Goal: Task Accomplishment & Management: Use online tool/utility

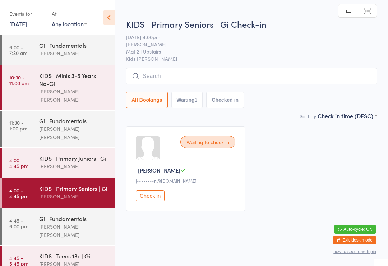
click at [275, 73] on input "search" at bounding box center [251, 76] width 251 height 17
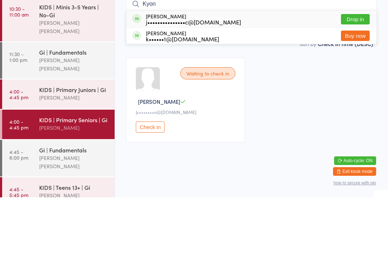
type input "Kyon"
click at [354, 83] on button "Drop in" at bounding box center [355, 88] width 29 height 10
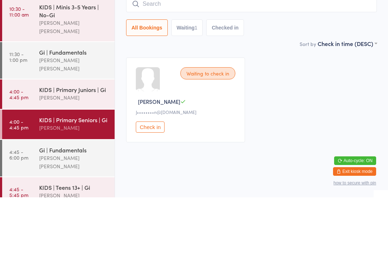
scroll to position [4, 0]
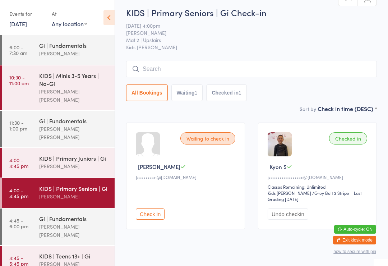
click at [60, 154] on div "KIDS | Primary Juniors | Gi" at bounding box center [73, 158] width 69 height 8
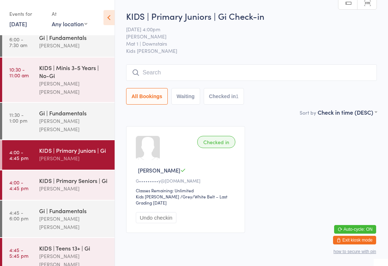
scroll to position [9, 0]
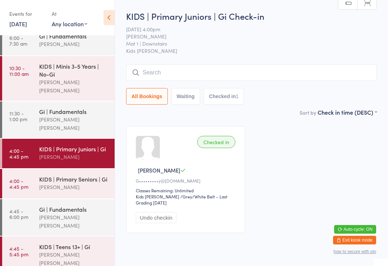
click at [87, 175] on div "KIDS | Primary Seniors | Gi" at bounding box center [73, 179] width 69 height 8
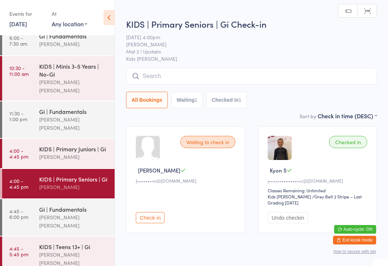
click at [223, 78] on input "search" at bounding box center [251, 76] width 251 height 17
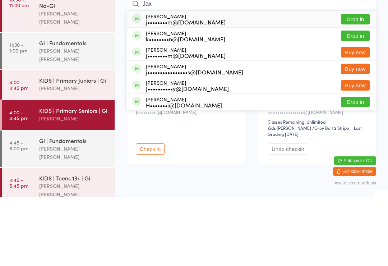
type input "Jax"
click at [361, 99] on button "Drop in" at bounding box center [355, 104] width 29 height 10
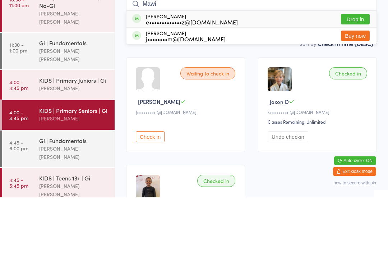
type input "Mawi"
click at [359, 83] on button "Drop in" at bounding box center [355, 88] width 29 height 10
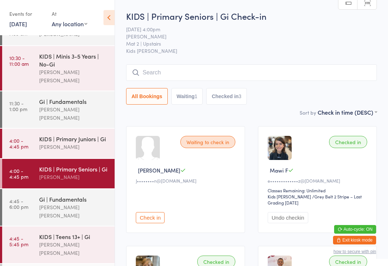
scroll to position [19, 0]
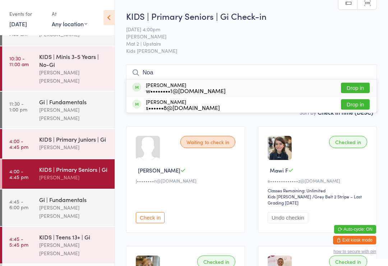
type input "Noa"
click at [352, 83] on button "Drop in" at bounding box center [355, 88] width 29 height 10
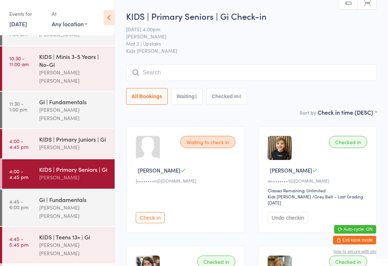
click at [242, 69] on input "search" at bounding box center [251, 72] width 251 height 17
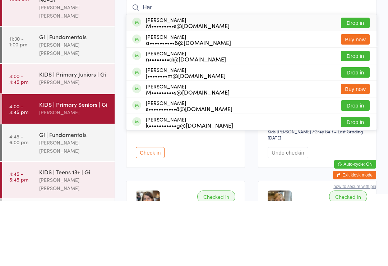
type input "Har"
click at [354, 132] on button "Drop in" at bounding box center [355, 137] width 29 height 10
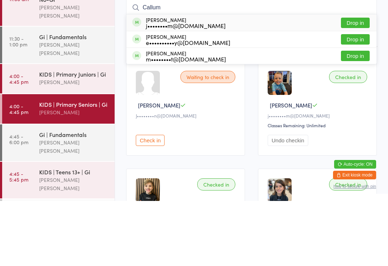
type input "Callum"
click at [358, 83] on button "Drop in" at bounding box center [355, 88] width 29 height 10
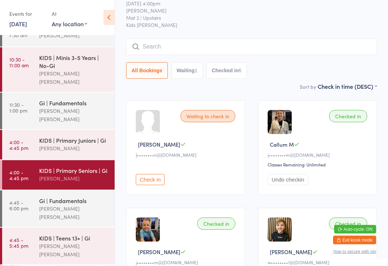
scroll to position [0, 0]
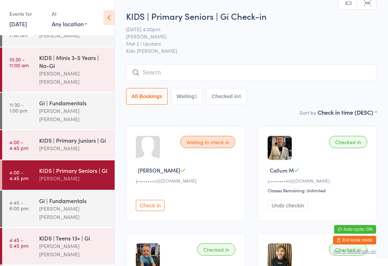
click at [154, 70] on input "search" at bounding box center [251, 72] width 251 height 17
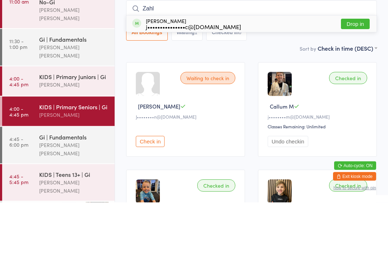
type input "Zahl"
click at [155, 88] on div "j•••••••••••••••c@gmail.com" at bounding box center [193, 91] width 95 height 6
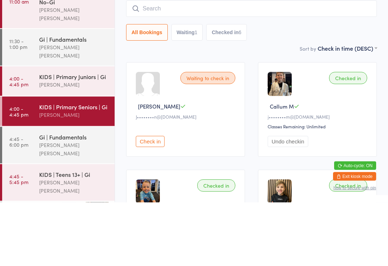
scroll to position [64, 0]
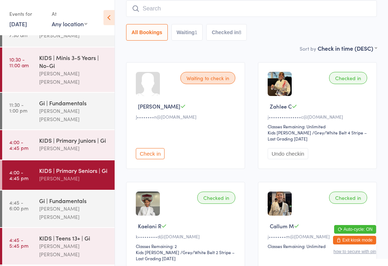
click at [156, 5] on input "search" at bounding box center [251, 8] width 251 height 17
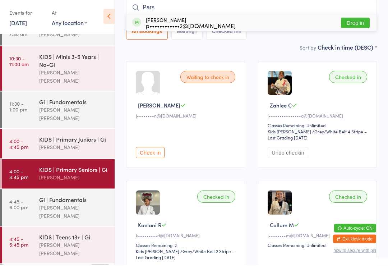
type input "Pars"
click at [355, 24] on button "Drop in" at bounding box center [355, 24] width 29 height 10
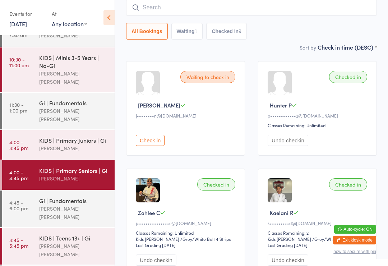
click at [70, 144] on div "[PERSON_NAME]" at bounding box center [73, 148] width 69 height 8
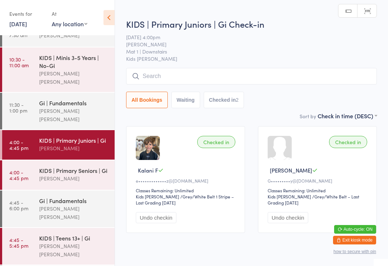
click at [173, 83] on input "search" at bounding box center [251, 76] width 251 height 17
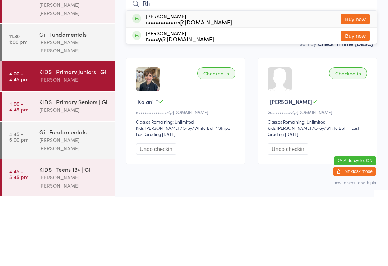
type input "R"
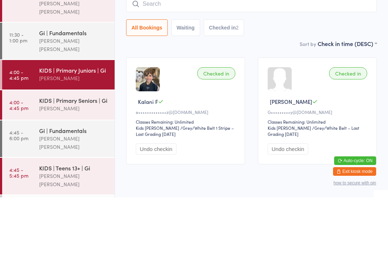
scroll to position [19, 0]
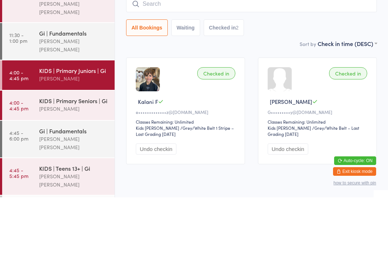
click at [51, 189] on div "Gi | Fundamentals Lucas Costa Santana" at bounding box center [77, 207] width 76 height 37
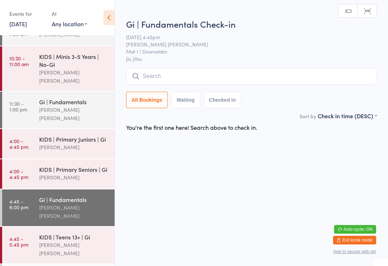
click at [168, 71] on input "search" at bounding box center [251, 76] width 251 height 17
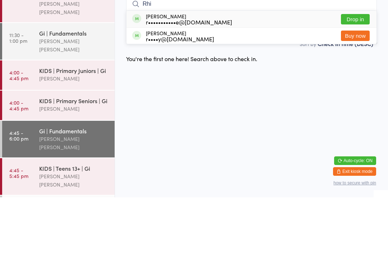
type input "Rhi"
click at [354, 83] on button "Drop in" at bounding box center [355, 88] width 29 height 10
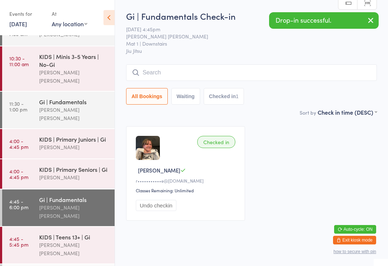
click at [67, 135] on div "KIDS | Primary Juniors | Gi" at bounding box center [73, 139] width 69 height 8
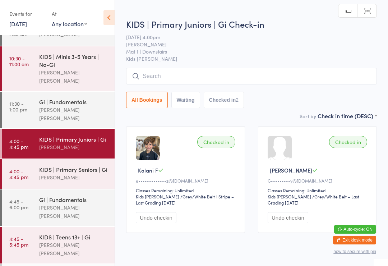
click at [205, 69] on input "search" at bounding box center [251, 76] width 251 height 17
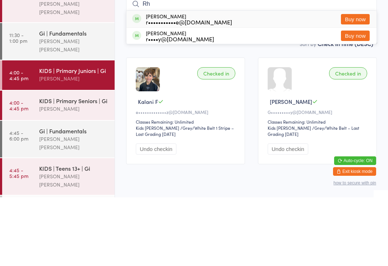
type input "R"
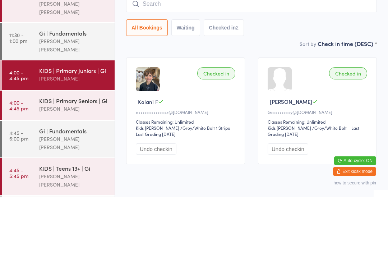
click at [79, 165] on div "KIDS | Primary Seniors | Gi" at bounding box center [73, 169] width 69 height 8
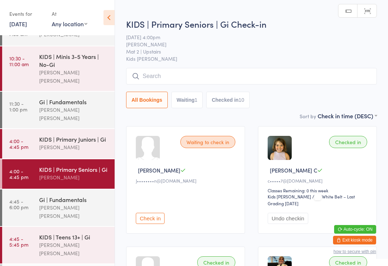
click at [65, 233] on div "KIDS | Teens 13+ | Gi" at bounding box center [73, 237] width 69 height 8
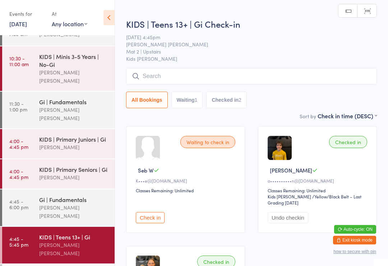
click at [97, 199] on div "Gi | Fundamentals Lucas Costa Santana" at bounding box center [77, 207] width 76 height 37
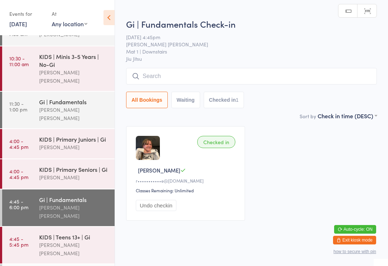
click at [75, 143] on div "[PERSON_NAME]" at bounding box center [73, 147] width 69 height 8
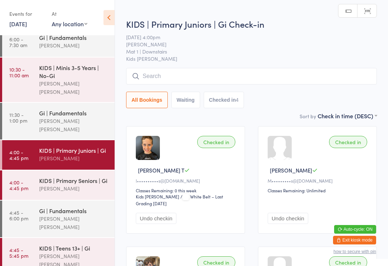
click at [188, 70] on input "search" at bounding box center [251, 76] width 251 height 17
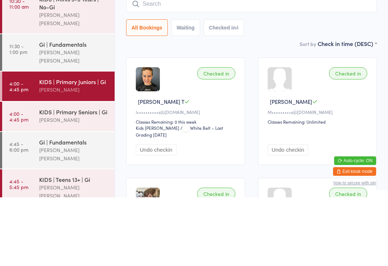
click at [92, 177] on div "KIDS | Primary Seniors | Gi" at bounding box center [73, 181] width 69 height 8
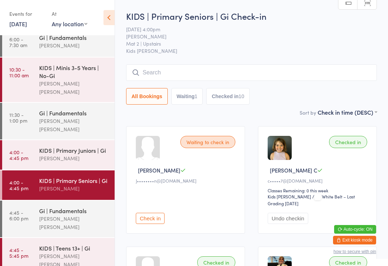
click at [156, 68] on input "search" at bounding box center [251, 72] width 251 height 17
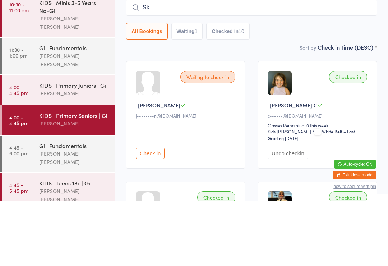
type input "Sky"
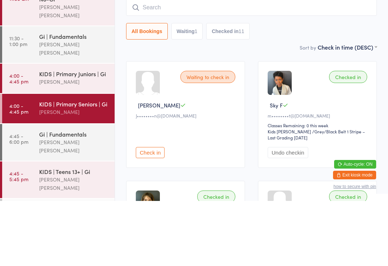
scroll to position [19, 0]
click at [88, 159] on div "KIDS | Primary Seniors | Gi Daniel Vinci" at bounding box center [77, 173] width 76 height 28
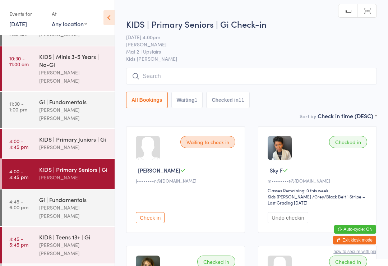
click at [90, 204] on div "[PERSON_NAME] [PERSON_NAME]" at bounding box center [73, 212] width 69 height 17
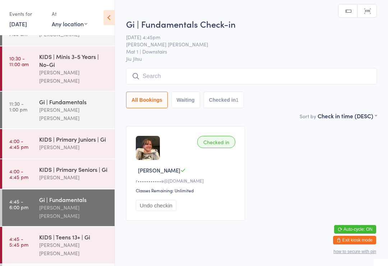
click at [293, 82] on input "search" at bounding box center [251, 76] width 251 height 17
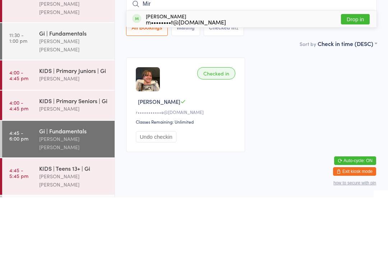
type input "Mir"
click at [301, 79] on div "Mirko Calderone m••••••••t@hotmail.com Drop in" at bounding box center [252, 87] width 250 height 17
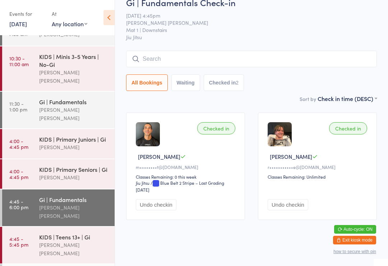
click at [58, 232] on div "KIDS | Teens 13+ | Gi Lucas Costa Santana" at bounding box center [77, 245] width 76 height 37
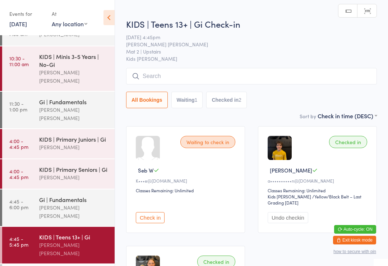
click at [154, 72] on input "search" at bounding box center [251, 76] width 251 height 17
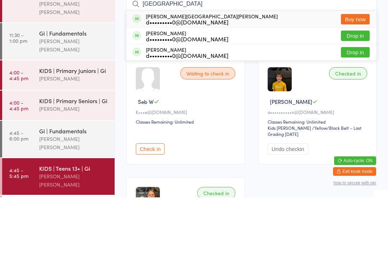
type input "Lima"
click at [356, 99] on button "Drop in" at bounding box center [355, 104] width 29 height 10
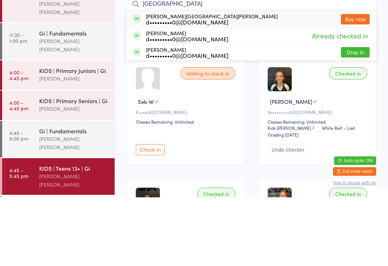
type input "Lima"
click at [356, 116] on button "Drop in" at bounding box center [355, 121] width 29 height 10
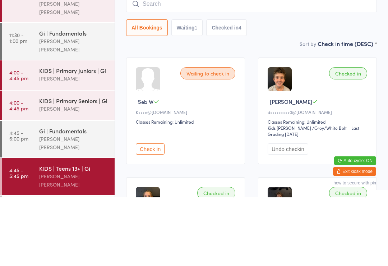
click at [46, 173] on div "[PERSON_NAME]" at bounding box center [73, 177] width 69 height 8
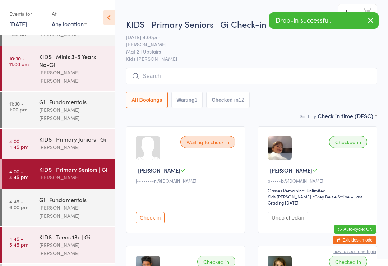
click at [159, 75] on input "search" at bounding box center [251, 76] width 251 height 17
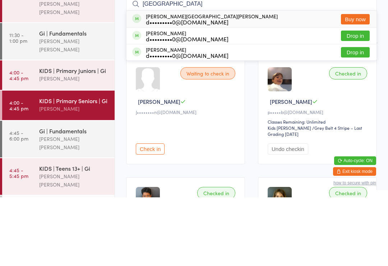
type input "Lima"
click at [357, 116] on button "Drop in" at bounding box center [355, 121] width 29 height 10
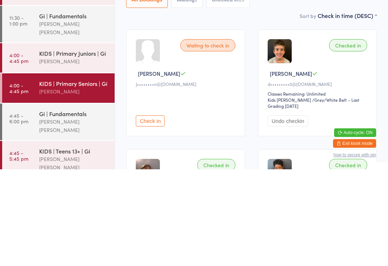
scroll to position [8, 0]
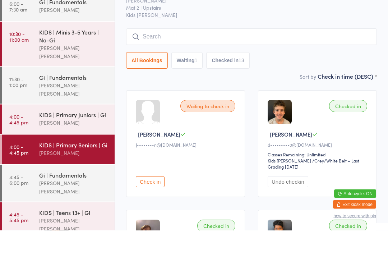
click at [253, 108] on div "Sort by Check in time (DESC) First name (ASC) First name (DESC) Last name (ASC)…" at bounding box center [251, 112] width 251 height 8
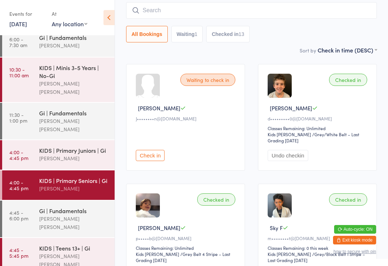
scroll to position [63, 0]
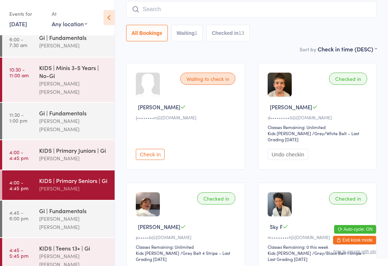
click at [346, 17] on input "search" at bounding box center [251, 9] width 251 height 17
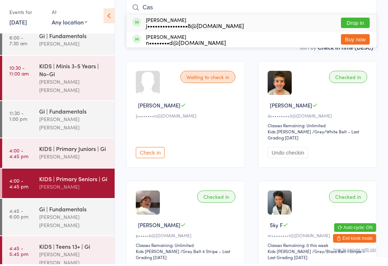
type input "Cas"
click at [355, 19] on button "Drop in" at bounding box center [355, 24] width 29 height 10
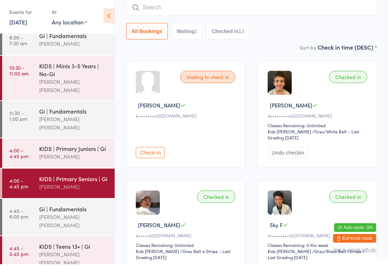
scroll to position [65, 0]
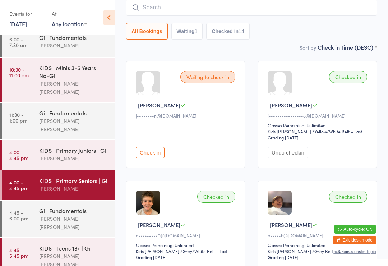
click at [53, 154] on div "[PERSON_NAME]" at bounding box center [73, 158] width 69 height 8
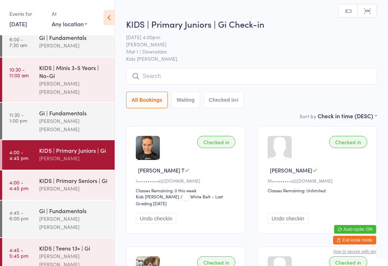
click at [239, 76] on input "search" at bounding box center [251, 76] width 251 height 17
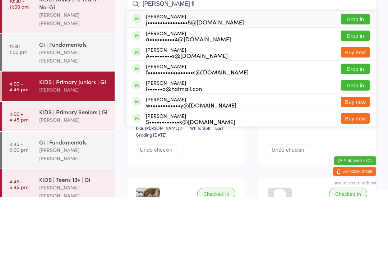
type input "Olivia fl"
click at [256, 79] on div "Olivia Flanigan j••••••••••••••••8@hotmail.com Drop in" at bounding box center [252, 87] width 250 height 17
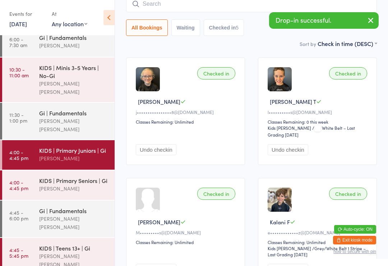
click at [243, 10] on input "search" at bounding box center [251, 4] width 251 height 17
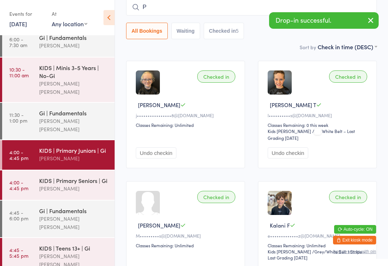
scroll to position [65, 0]
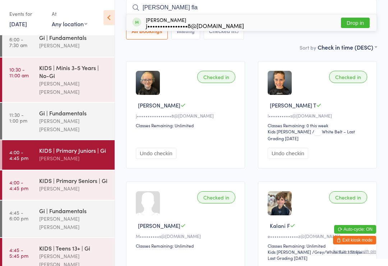
type input "Phoebe fla"
click at [225, 25] on div "j••••••••••••••••8@hotmail.com" at bounding box center [195, 26] width 98 height 6
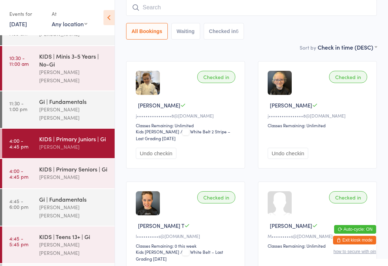
scroll to position [19, 0]
click at [175, 7] on input "search" at bounding box center [251, 7] width 251 height 17
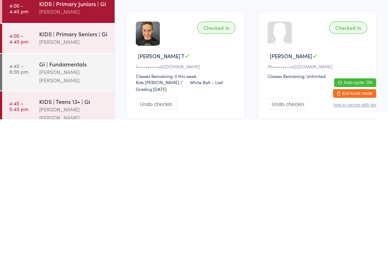
scroll to position [93, 0]
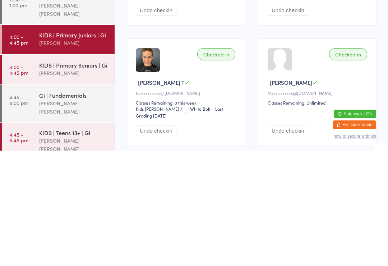
click at [88, 146] on div "KIDS | Primary Juniors | Gi" at bounding box center [73, 150] width 69 height 8
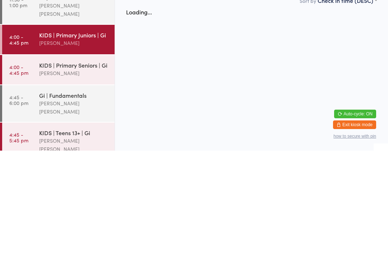
scroll to position [0, 0]
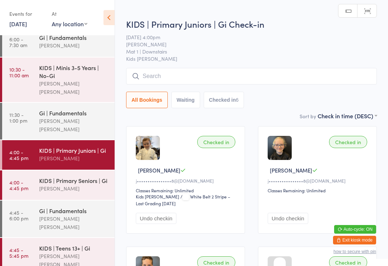
click at [192, 72] on input "search" at bounding box center [251, 76] width 251 height 17
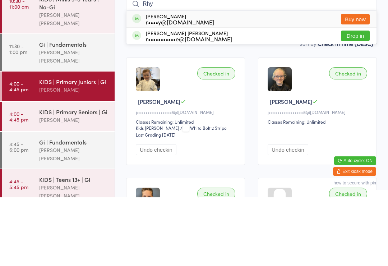
type input "Rhy"
click at [358, 99] on button "Drop in" at bounding box center [355, 104] width 29 height 10
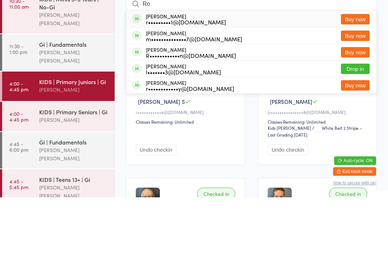
type input "R"
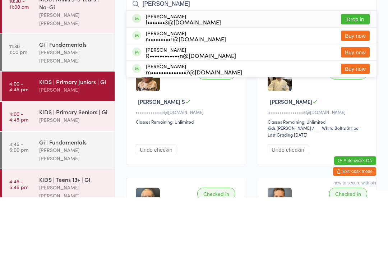
type input "Rossetti"
click at [171, 88] on div "l•••••••3@hotmail.com" at bounding box center [183, 91] width 75 height 6
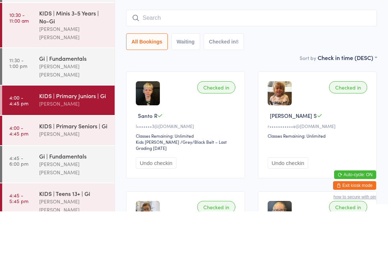
click at [276, 64] on input "search" at bounding box center [251, 72] width 251 height 17
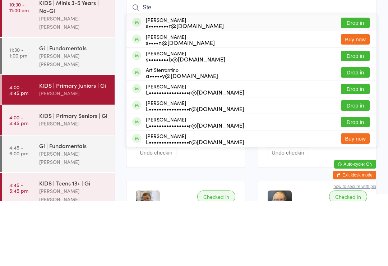
type input "Ste"
click at [361, 116] on button "Drop in" at bounding box center [355, 121] width 29 height 10
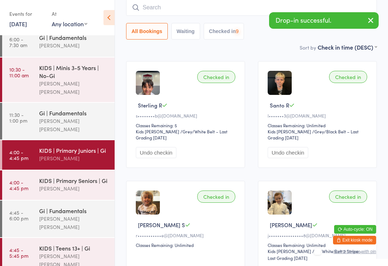
click at [253, 10] on input "search" at bounding box center [251, 7] width 251 height 17
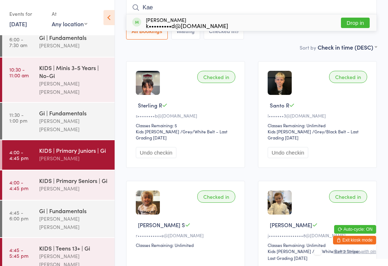
type input "Kae"
click at [359, 26] on button "Drop in" at bounding box center [355, 23] width 29 height 10
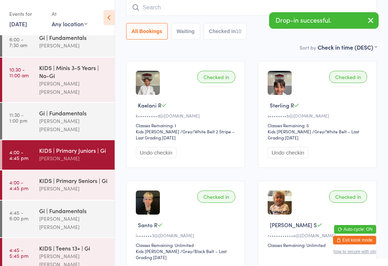
click at [75, 207] on div "Gi | Fundamentals" at bounding box center [73, 211] width 69 height 8
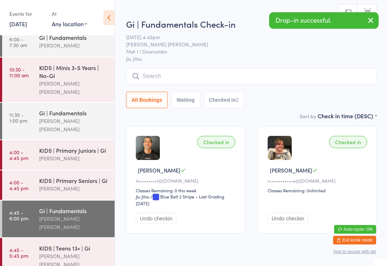
click at [222, 72] on input "search" at bounding box center [251, 76] width 251 height 17
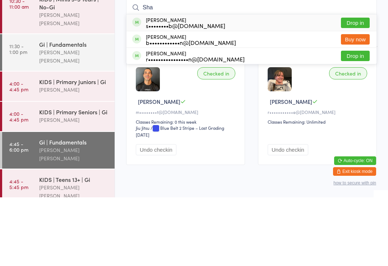
type input "Sha"
click at [360, 86] on button "Drop in" at bounding box center [355, 91] width 29 height 10
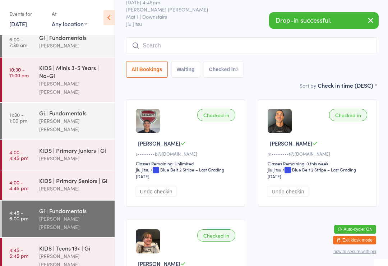
click at [72, 154] on div "[PERSON_NAME]" at bounding box center [73, 158] width 69 height 8
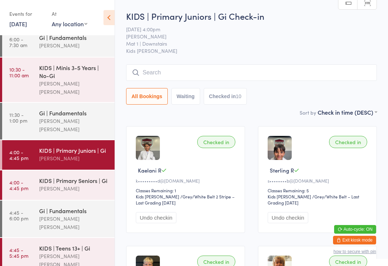
click at [342, 73] on input "search" at bounding box center [251, 72] width 251 height 17
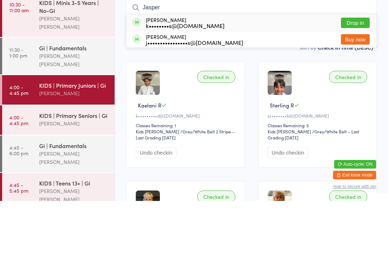
type input "Jasper"
click at [358, 83] on button "Drop in" at bounding box center [355, 88] width 29 height 10
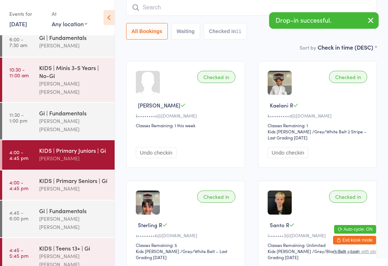
click at [227, 14] on input "search" at bounding box center [251, 7] width 251 height 17
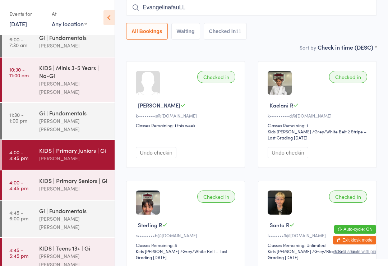
type input "EvangelinafauLL"
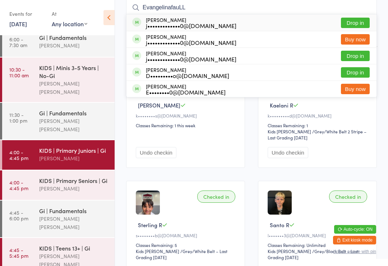
click at [357, 28] on button "Drop in" at bounding box center [355, 23] width 29 height 10
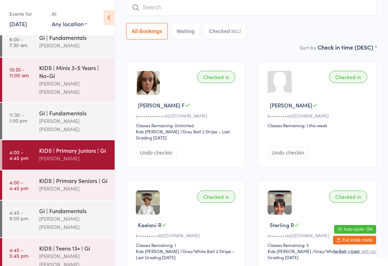
click at [69, 184] on div "[PERSON_NAME]" at bounding box center [73, 188] width 69 height 8
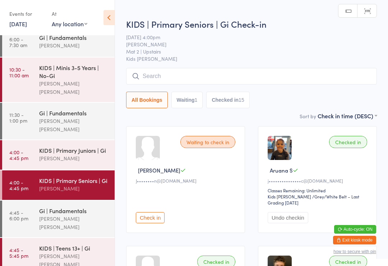
click at [221, 77] on input "search" at bounding box center [251, 76] width 251 height 17
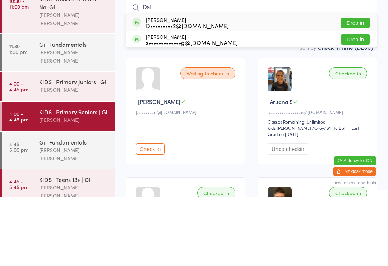
type input "Dall"
click at [359, 86] on button "Drop in" at bounding box center [355, 91] width 29 height 10
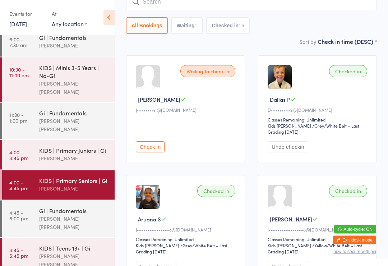
scroll to position [74, 0]
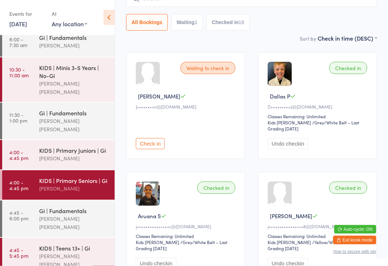
click at [76, 244] on div "KIDS | Teens 13+ | Gi" at bounding box center [73, 248] width 69 height 8
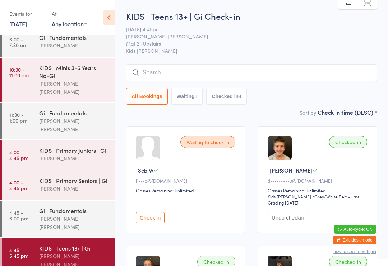
click at [78, 184] on div "[PERSON_NAME]" at bounding box center [73, 188] width 69 height 8
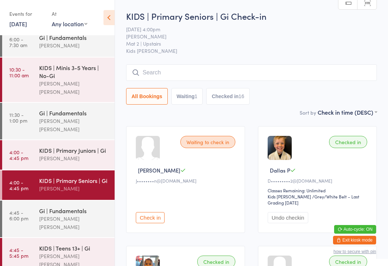
click at [70, 154] on div "[PERSON_NAME]" at bounding box center [73, 158] width 69 height 8
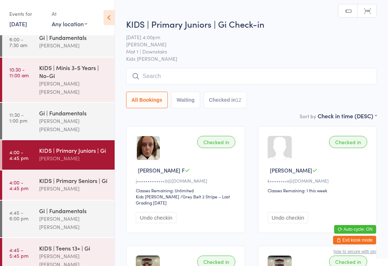
click at [73, 184] on div "[PERSON_NAME]" at bounding box center [73, 188] width 69 height 8
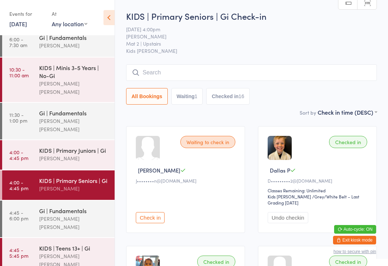
click at [60, 152] on div "KIDS | Primary Juniors | Gi Daniel Vinci" at bounding box center [77, 154] width 76 height 28
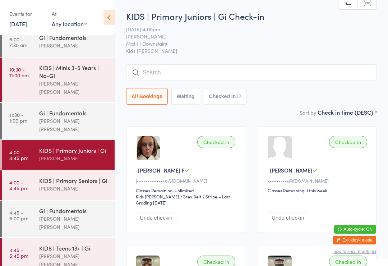
click at [86, 252] on div "[PERSON_NAME] [PERSON_NAME]" at bounding box center [73, 260] width 69 height 17
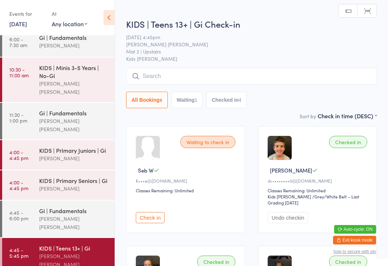
click at [88, 180] on div "KIDS | Primary Seniors | Gi Daniel Vinci" at bounding box center [77, 184] width 76 height 28
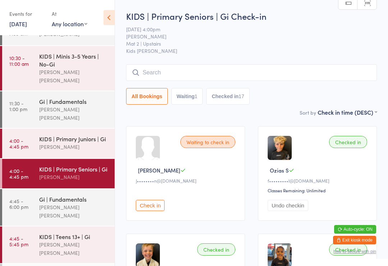
scroll to position [19, 0]
click at [343, 77] on input "search" at bounding box center [251, 72] width 251 height 17
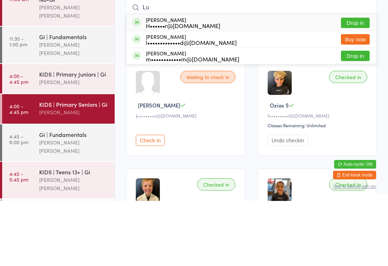
type input "Lu"
click at [363, 116] on button "Drop in" at bounding box center [355, 121] width 29 height 10
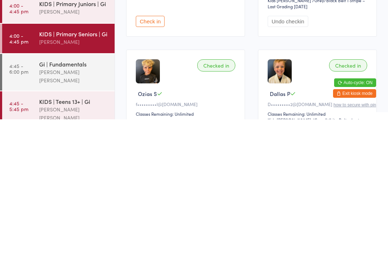
scroll to position [78, 0]
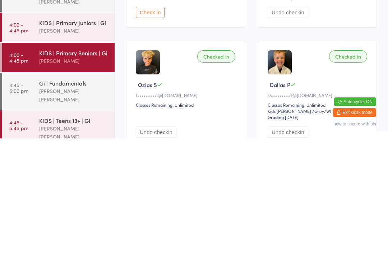
click at [84, 146] on div "KIDS | Primary Juniors | Gi" at bounding box center [73, 150] width 69 height 8
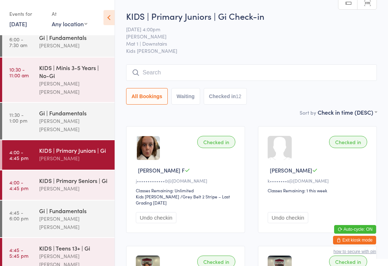
click at [255, 66] on input "search" at bounding box center [251, 72] width 251 height 17
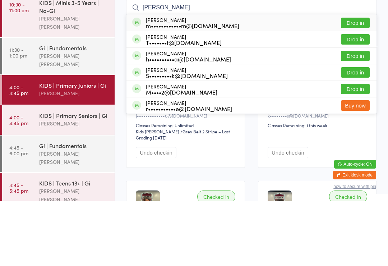
type input "Hanna"
click at [355, 83] on button "Drop in" at bounding box center [355, 88] width 29 height 10
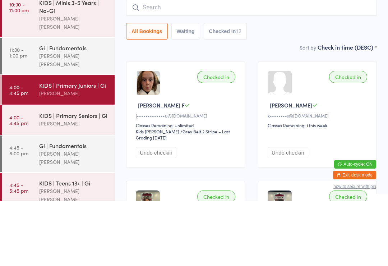
scroll to position [65, 0]
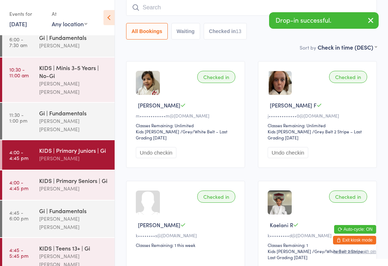
click at [68, 244] on div "KIDS | Teens 13+ | Gi" at bounding box center [73, 248] width 69 height 8
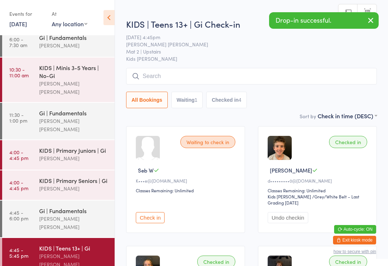
click at [250, 79] on input "search" at bounding box center [251, 76] width 251 height 17
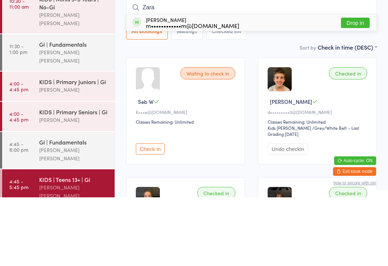
type input "Zara"
click at [355, 86] on button "Drop in" at bounding box center [355, 91] width 29 height 10
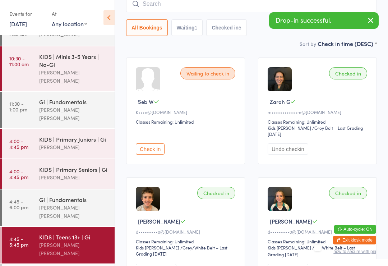
scroll to position [19, 0]
click at [77, 196] on div "Gi | Fundamentals" at bounding box center [73, 200] width 69 height 8
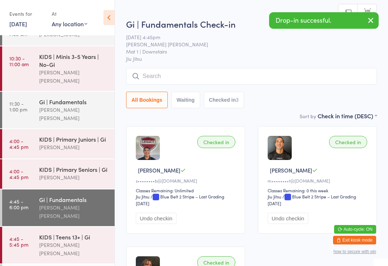
click at [266, 78] on input "search" at bounding box center [251, 76] width 251 height 17
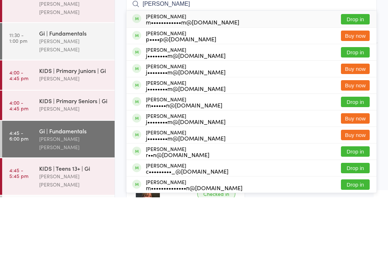
type input "Marcia"
click at [356, 83] on button "Drop in" at bounding box center [355, 88] width 29 height 10
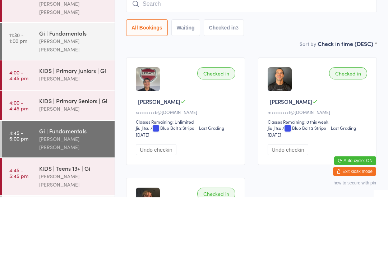
scroll to position [69, 0]
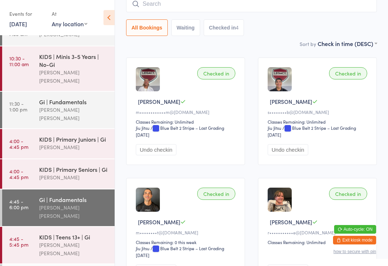
click at [84, 233] on div "KIDS | Teens 13+ | Gi" at bounding box center [73, 237] width 69 height 8
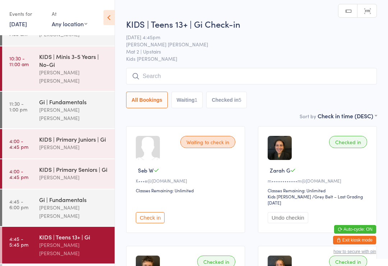
click at [260, 71] on input "search" at bounding box center [251, 76] width 251 height 17
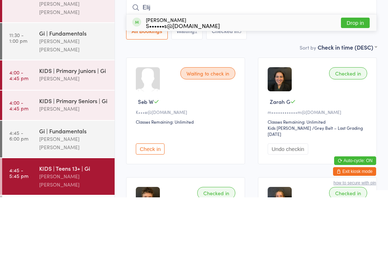
type input "Elij"
click at [192, 86] on div "Elijah Naus S••••••s@gmail.com" at bounding box center [183, 92] width 74 height 12
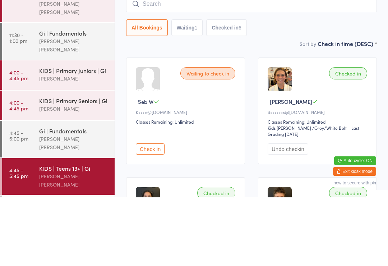
type input "Z"
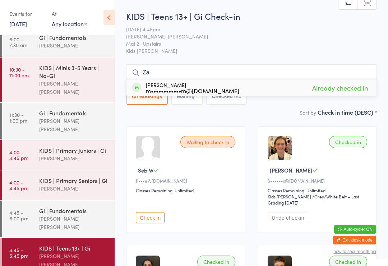
type input "Z"
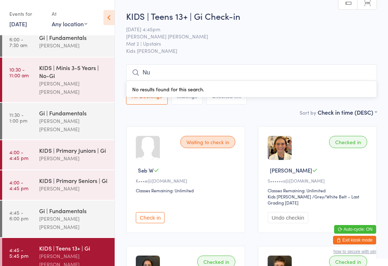
type input "N"
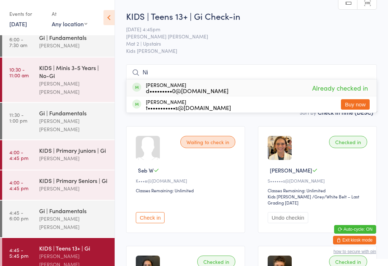
type input "N"
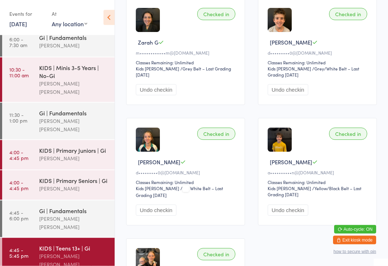
scroll to position [248, 0]
click at [73, 207] on div "Gi | Fundamentals" at bounding box center [73, 211] width 69 height 8
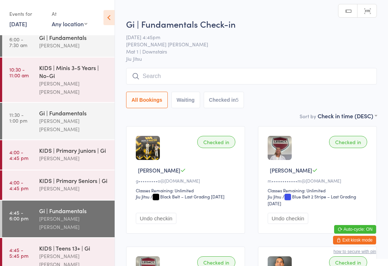
click at [262, 78] on input "search" at bounding box center [251, 76] width 251 height 17
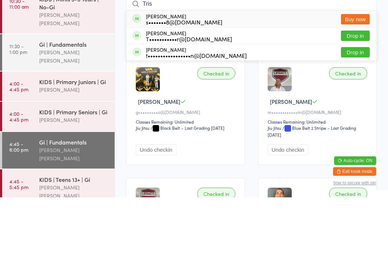
type input "Tris"
click at [362, 99] on button "Drop in" at bounding box center [355, 104] width 29 height 10
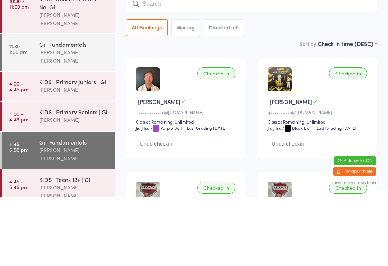
scroll to position [69, 0]
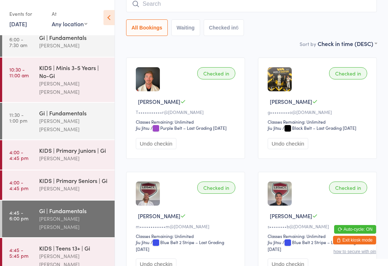
click at [35, 238] on link "4:45 - 5:45 pm KIDS | Teens 13+ | Gi Lucas Costa Santana" at bounding box center [58, 256] width 113 height 37
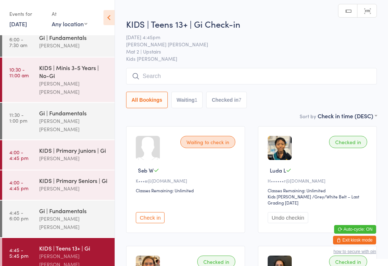
click at [296, 84] on input "search" at bounding box center [251, 76] width 251 height 17
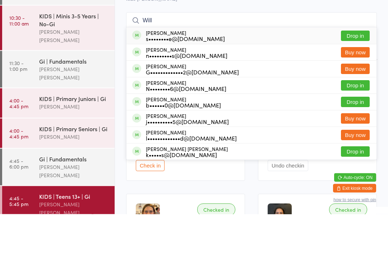
type input "Will"
click at [357, 149] on button "Drop in" at bounding box center [355, 154] width 29 height 10
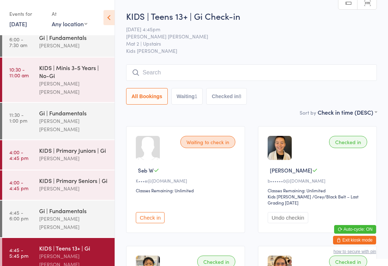
click at [143, 77] on input "search" at bounding box center [251, 72] width 251 height 17
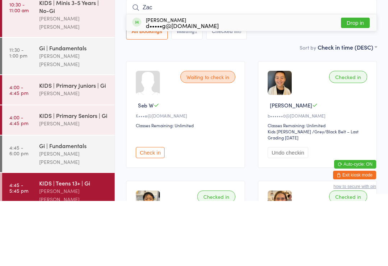
type input "Zac"
click at [358, 83] on button "Drop in" at bounding box center [355, 88] width 29 height 10
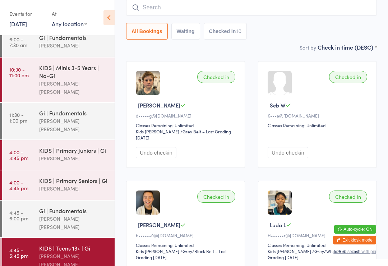
click at [205, 9] on input "search" at bounding box center [251, 7] width 251 height 17
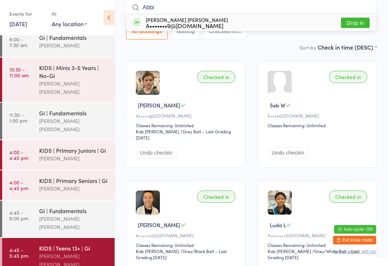
type input "Abbi"
click at [223, 23] on div "Abbi Ashdown O'Neill A•••••••9@gmail.com Drop in" at bounding box center [252, 22] width 250 height 17
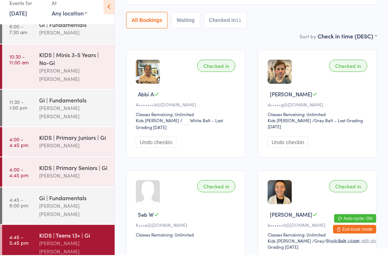
scroll to position [8, 0]
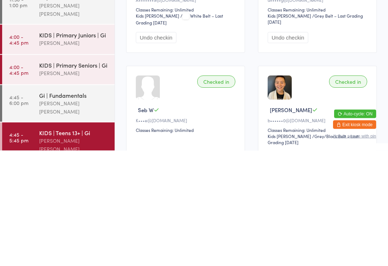
click at [15, 210] on time "4:45 - 6:00 pm" at bounding box center [18, 216] width 19 height 12
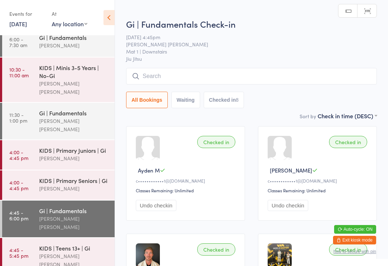
click at [232, 79] on input "search" at bounding box center [251, 76] width 251 height 17
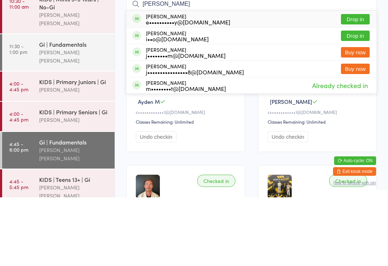
type input "Callan"
click at [359, 83] on button "Drop in" at bounding box center [355, 88] width 29 height 10
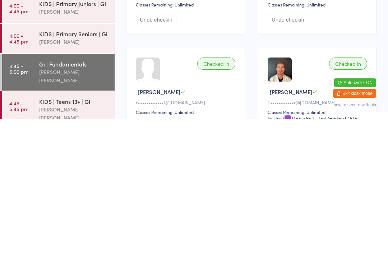
scroll to position [40, 0]
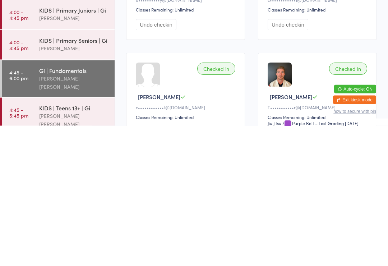
click at [24, 247] on time "4:45 - 5:45 pm" at bounding box center [18, 253] width 19 height 12
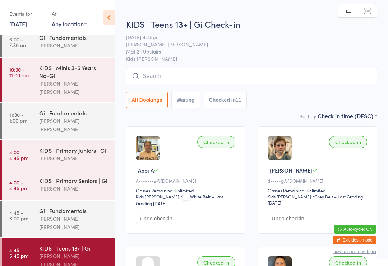
click at [171, 80] on input "search" at bounding box center [251, 76] width 251 height 17
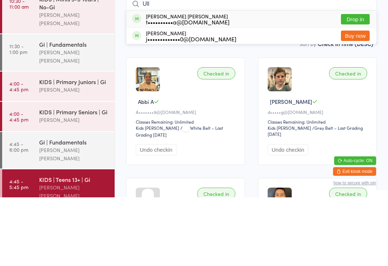
type input "Ull"
click at [353, 83] on button "Drop in" at bounding box center [355, 88] width 29 height 10
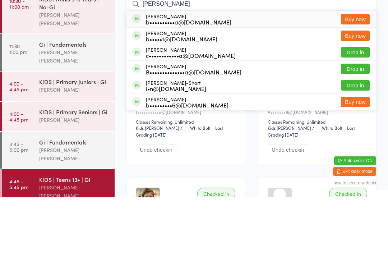
type input "Benjamin"
click at [358, 116] on button "Drop in" at bounding box center [355, 121] width 29 height 10
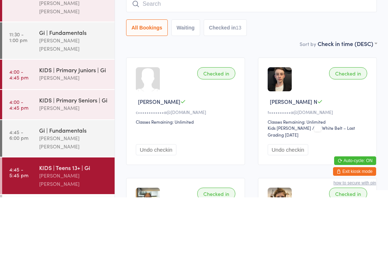
scroll to position [19, 0]
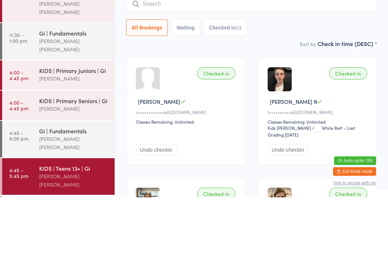
click at [77, 189] on div "Gi | Fundamentals Lucas Costa Santana" at bounding box center [77, 207] width 76 height 37
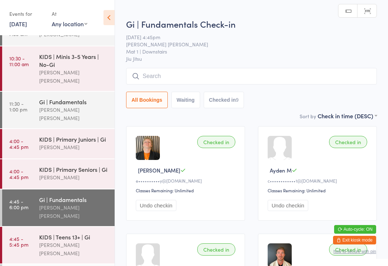
click at [228, 73] on input "search" at bounding box center [251, 76] width 251 height 17
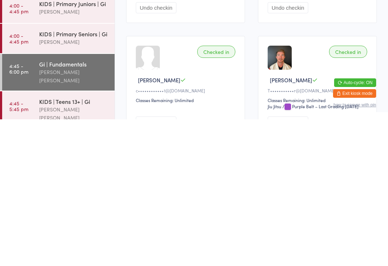
scroll to position [8, 0]
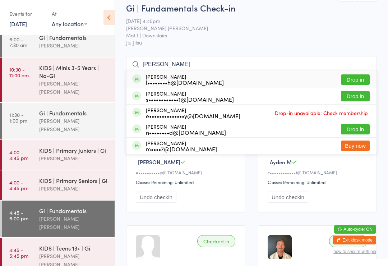
type input "Sam"
click at [361, 97] on button "Drop in" at bounding box center [355, 96] width 29 height 10
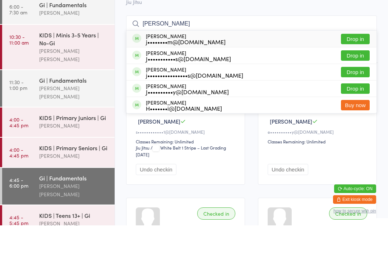
scroll to position [0, 0]
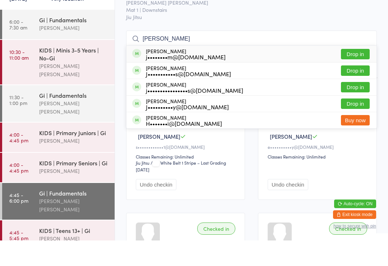
type input "Jay"
click at [363, 74] on button "Drop in" at bounding box center [355, 79] width 29 height 10
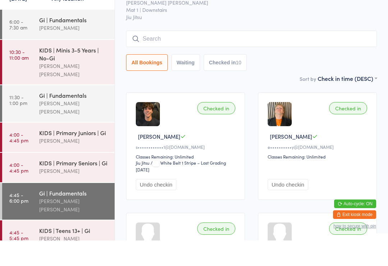
scroll to position [34, 0]
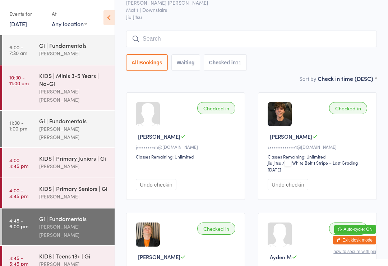
click at [179, 42] on input "search" at bounding box center [251, 39] width 251 height 17
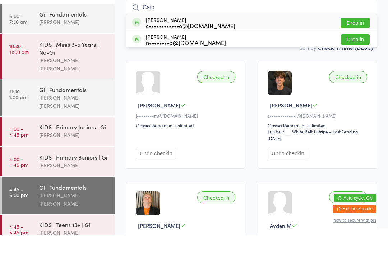
type input "Caio"
click at [360, 49] on button "Drop in" at bounding box center [355, 54] width 29 height 10
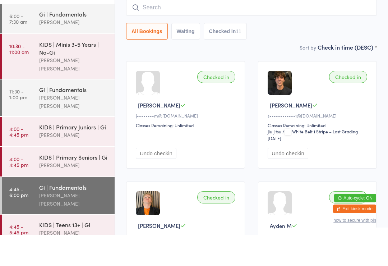
scroll to position [65, 0]
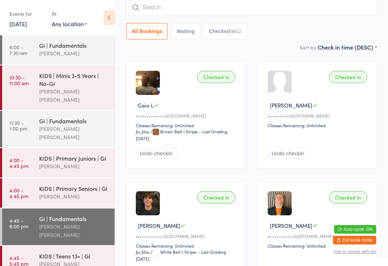
click at [163, 5] on input "search" at bounding box center [251, 7] width 251 height 17
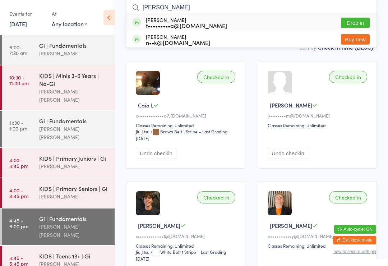
type input "Franco"
click at [167, 24] on div "f•••••••••a@[DOMAIN_NAME]" at bounding box center [186, 26] width 81 height 6
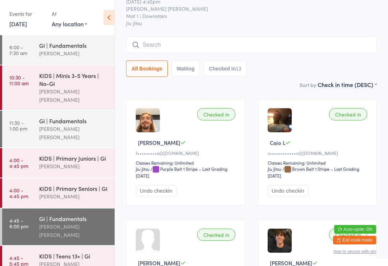
scroll to position [0, 0]
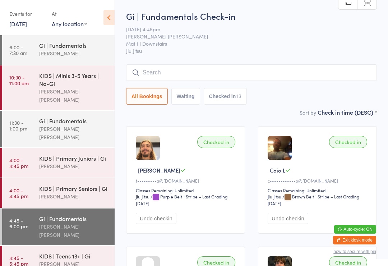
click at [154, 74] on input "search" at bounding box center [251, 72] width 251 height 17
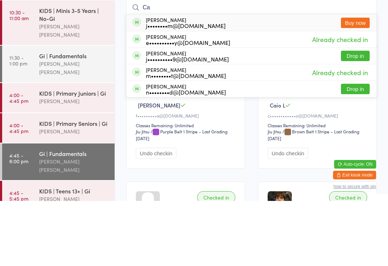
type input "C"
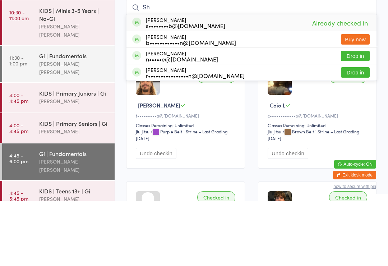
type input "S"
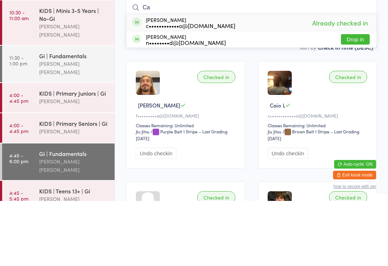
type input "C"
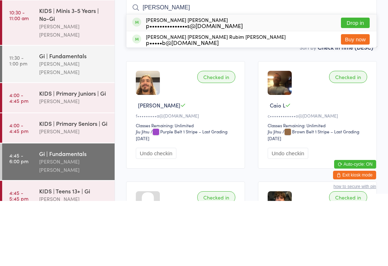
type input "Pedro"
click at [357, 83] on button "Drop in" at bounding box center [355, 88] width 29 height 10
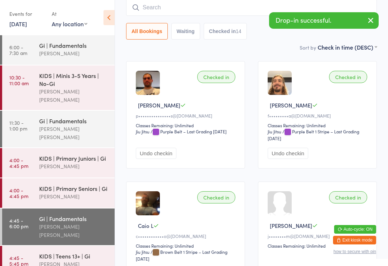
click at [167, 5] on input "search" at bounding box center [251, 7] width 251 height 17
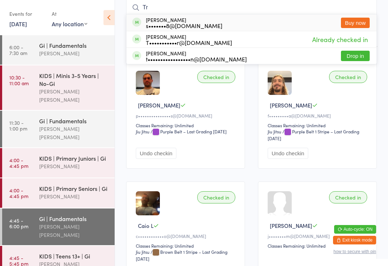
type input "T"
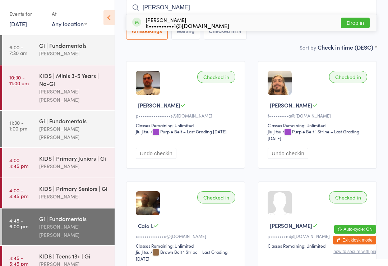
type input "Kyle"
click at [356, 26] on button "Drop in" at bounding box center [355, 23] width 29 height 10
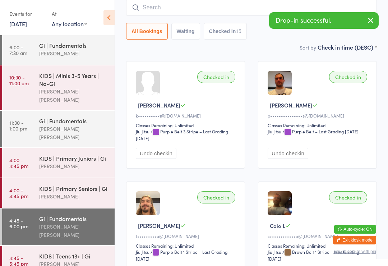
click at [152, 8] on input "search" at bounding box center [251, 7] width 251 height 17
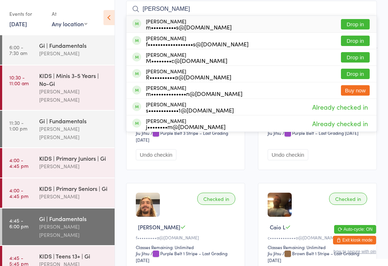
scroll to position [63, 0]
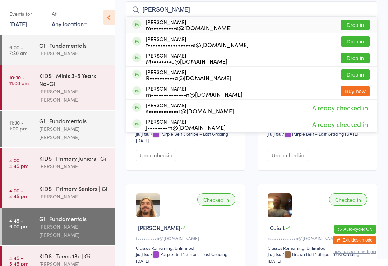
type input "Matt"
click at [346, 57] on button "Drop in" at bounding box center [355, 58] width 29 height 10
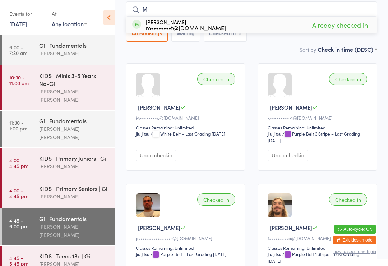
type input "M"
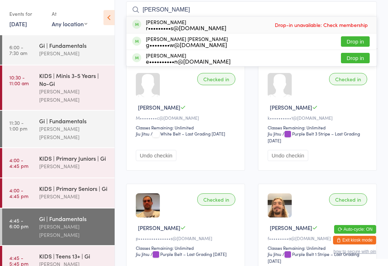
type input "Eduardo"
click at [351, 41] on button "Drop in" at bounding box center [355, 41] width 29 height 10
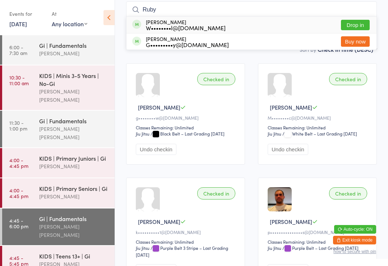
type input "Ruby"
click at [354, 26] on button "Drop in" at bounding box center [355, 25] width 29 height 10
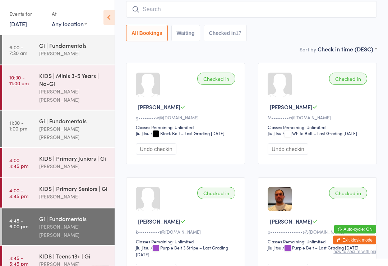
scroll to position [63, 0]
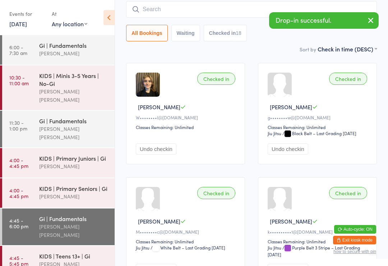
click at [337, 242] on icon "button" at bounding box center [339, 240] width 4 height 4
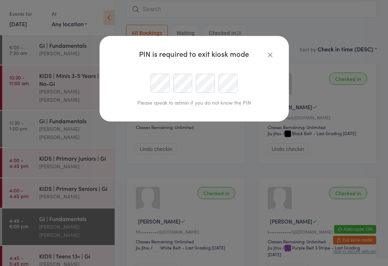
scroll to position [63, 0]
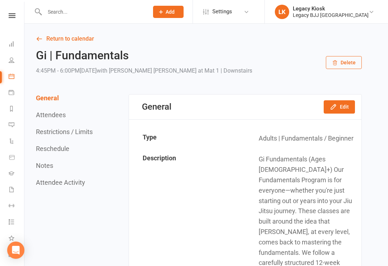
click at [12, 43] on icon at bounding box center [12, 44] width 6 height 6
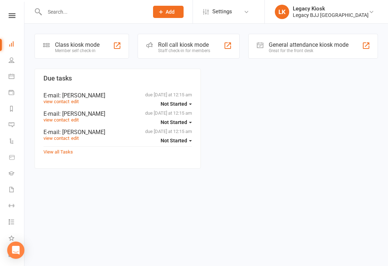
click at [159, 45] on div "Roll call kiosk mode" at bounding box center [184, 44] width 52 height 7
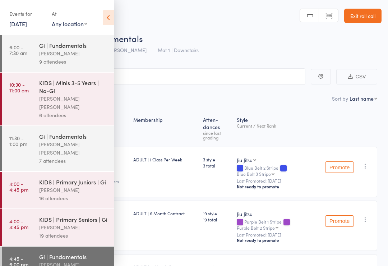
click at [104, 16] on icon at bounding box center [108, 17] width 11 height 15
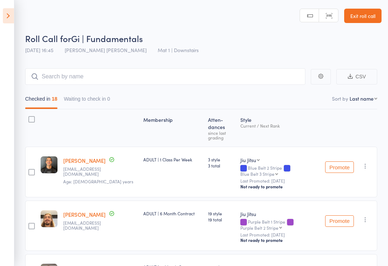
click at [357, 10] on link "Exit roll call" at bounding box center [362, 16] width 37 height 14
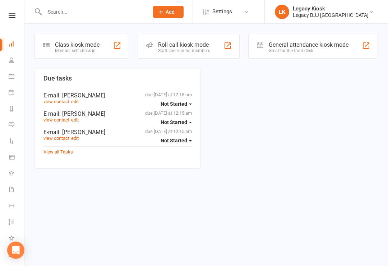
click at [82, 43] on div "Class kiosk mode" at bounding box center [77, 44] width 45 height 7
